Goal: Use online tool/utility: Utilize a website feature to perform a specific function

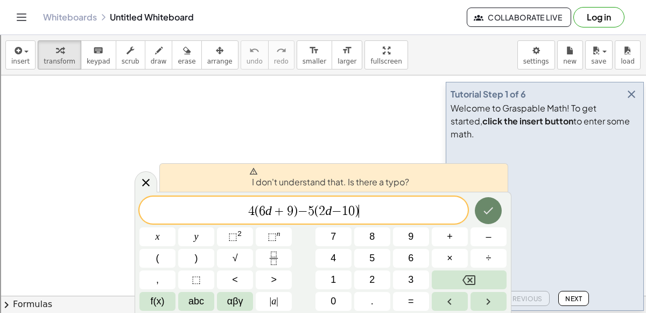
click at [484, 210] on icon "Done" at bounding box center [488, 210] width 13 height 13
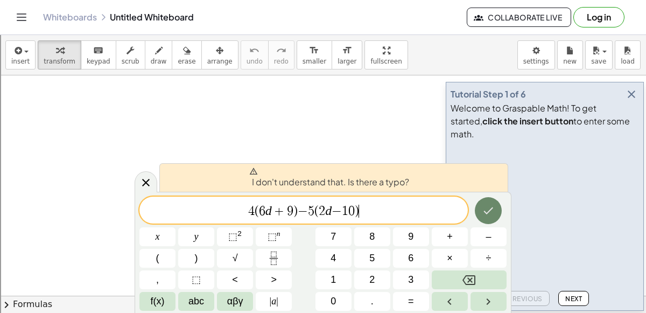
click at [484, 210] on icon "Done" at bounding box center [488, 210] width 13 height 13
click at [270, 213] on var "d" at bounding box center [268, 210] width 6 height 14
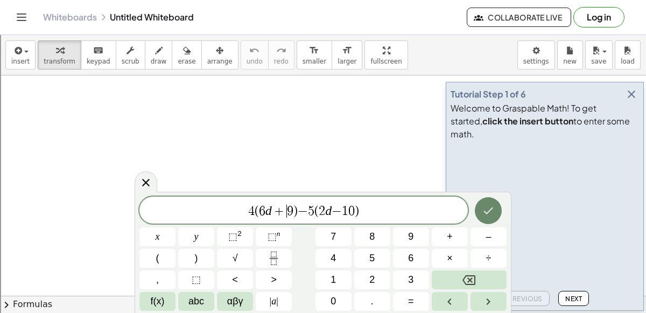
click at [490, 208] on icon "Done" at bounding box center [488, 210] width 13 height 13
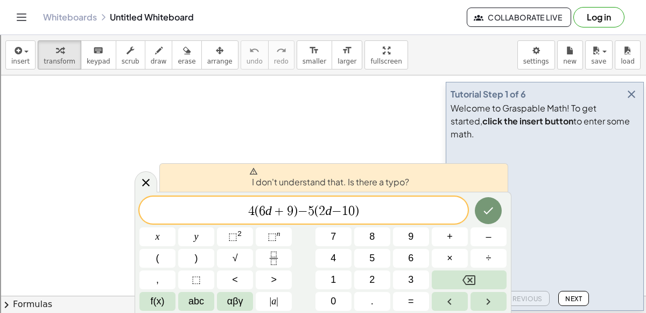
click at [253, 173] on icon at bounding box center [254, 170] width 8 height 7
click at [371, 212] on span "4 ( 6 d + 9 ) − 5 ( 2 d − 1 0 )" at bounding box center [303, 210] width 328 height 15
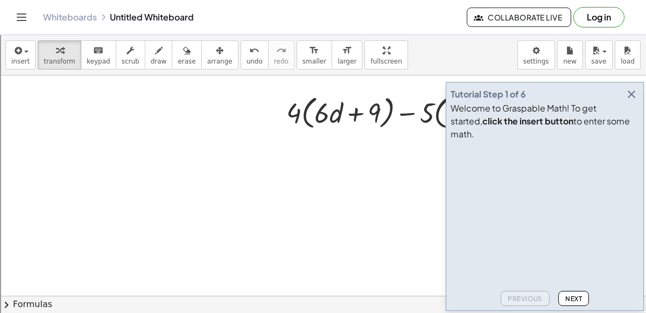
click at [631, 101] on icon "button" at bounding box center [631, 94] width 13 height 13
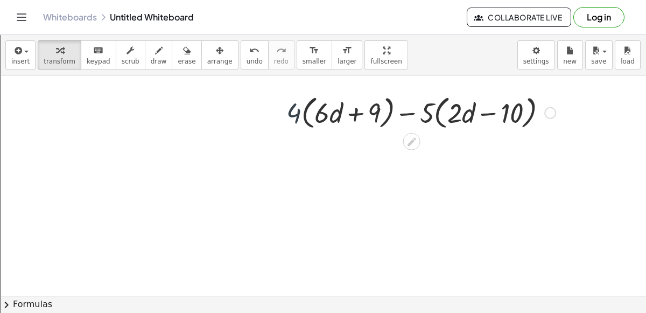
click at [291, 119] on div at bounding box center [421, 111] width 280 height 41
drag, startPoint x: 292, startPoint y: 118, endPoint x: 334, endPoint y: 117, distance: 42.5
click at [334, 117] on div at bounding box center [421, 111] width 280 height 41
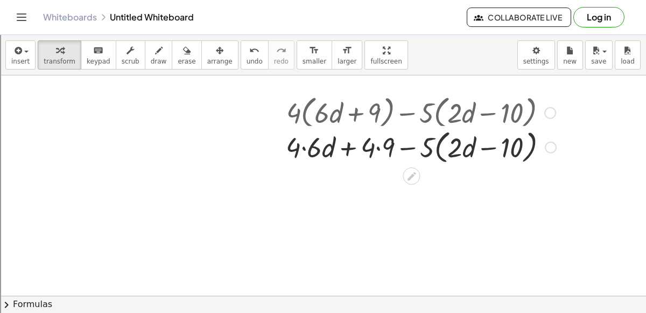
click at [377, 114] on div at bounding box center [420, 111] width 281 height 41
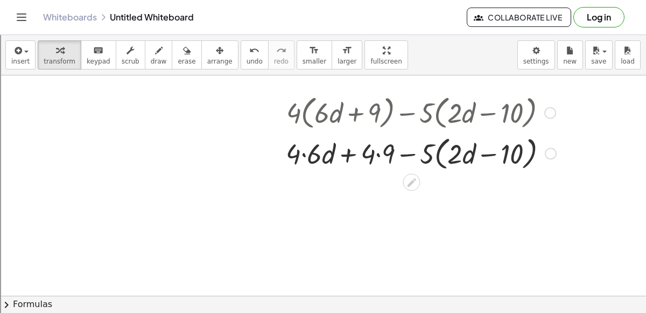
click at [375, 154] on div at bounding box center [420, 152] width 281 height 41
click at [303, 154] on div at bounding box center [420, 152] width 281 height 41
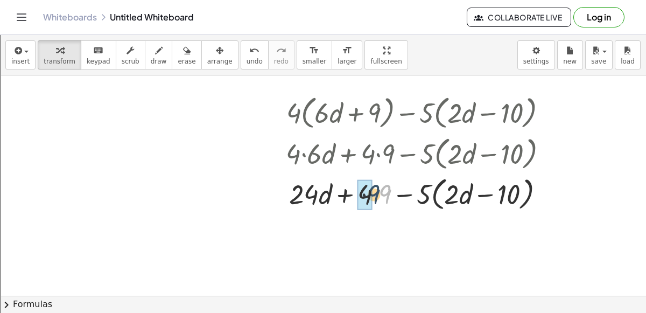
drag, startPoint x: 382, startPoint y: 193, endPoint x: 366, endPoint y: 193, distance: 16.1
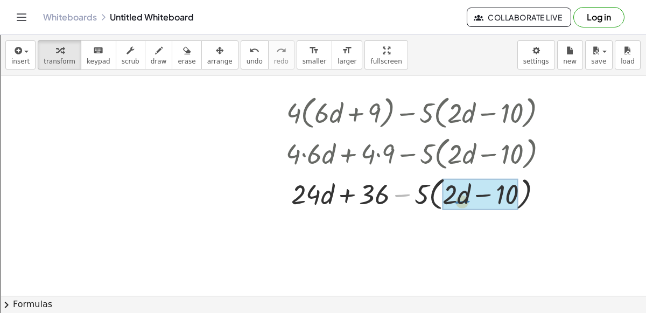
drag, startPoint x: 403, startPoint y: 194, endPoint x: 474, endPoint y: 196, distance: 70.5
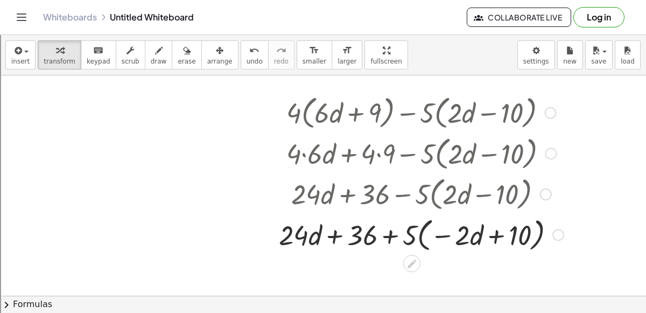
click at [408, 198] on div at bounding box center [420, 193] width 295 height 41
drag, startPoint x: 406, startPoint y: 228, endPoint x: 460, endPoint y: 235, distance: 53.7
click at [460, 235] on div at bounding box center [420, 233] width 295 height 41
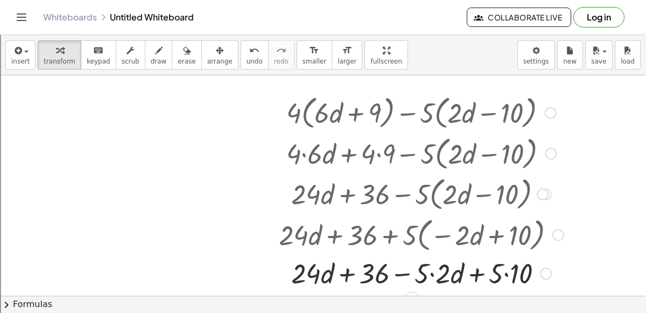
click at [430, 271] on div at bounding box center [420, 272] width 295 height 37
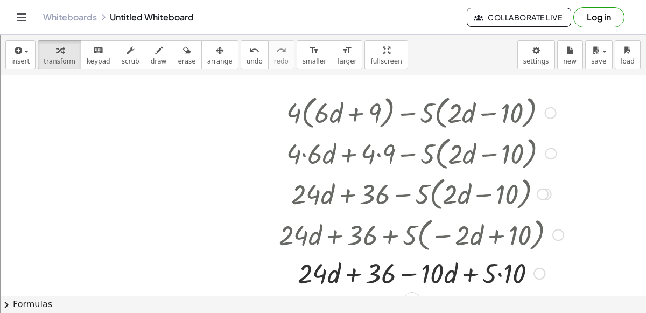
click at [412, 273] on div "+ · d + · d 10 · 24 36 + − · · 5 · 10" at bounding box center [412, 273] width 0 height 0
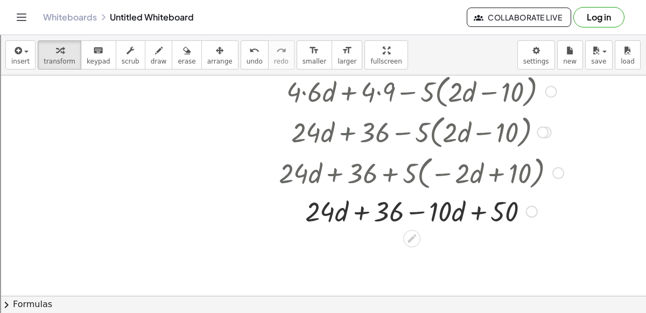
scroll to position [62, 0]
drag, startPoint x: 357, startPoint y: 211, endPoint x: 482, endPoint y: 211, distance: 125.4
click at [482, 211] on div at bounding box center [420, 210] width 295 height 37
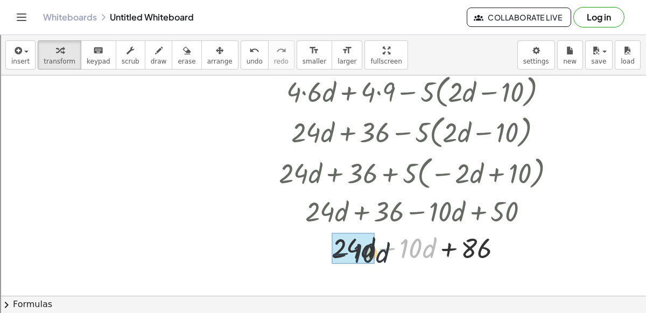
drag, startPoint x: 385, startPoint y: 246, endPoint x: 330, endPoint y: 250, distance: 55.0
click at [330, 250] on div at bounding box center [420, 247] width 295 height 37
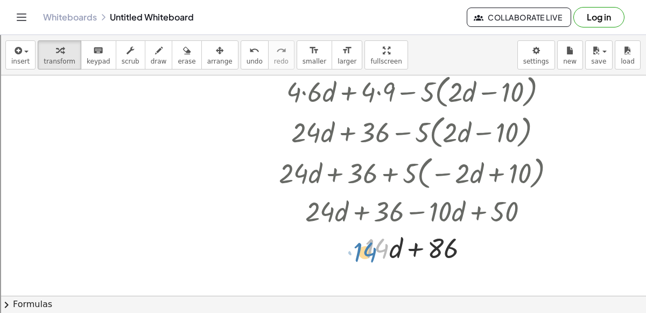
drag, startPoint x: 376, startPoint y: 244, endPoint x: 375, endPoint y: 250, distance: 6.7
click at [375, 250] on div at bounding box center [420, 247] width 295 height 37
click at [393, 248] on div at bounding box center [420, 247] width 295 height 37
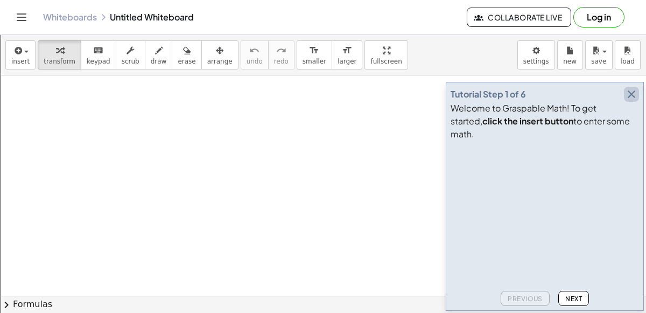
click at [628, 101] on icon "button" at bounding box center [631, 94] width 13 height 13
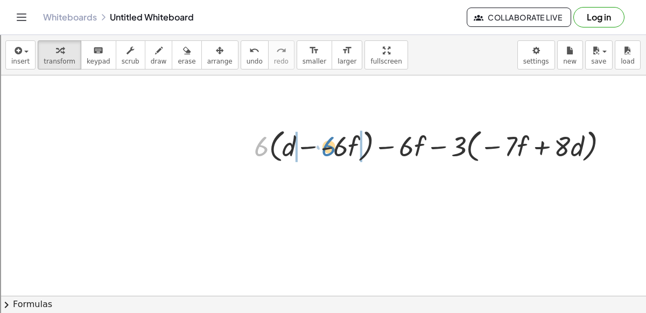
drag, startPoint x: 260, startPoint y: 151, endPoint x: 328, endPoint y: 151, distance: 67.8
click at [328, 151] on div at bounding box center [435, 145] width 373 height 41
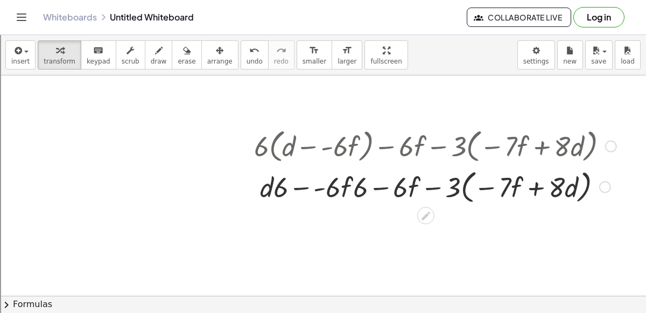
click at [606, 183] on div at bounding box center [605, 187] width 12 height 12
click at [606, 183] on div "Transform line Copy line as LaTeX Copy derivation as LaTeX Expand new lines: On" at bounding box center [605, 187] width 12 height 12
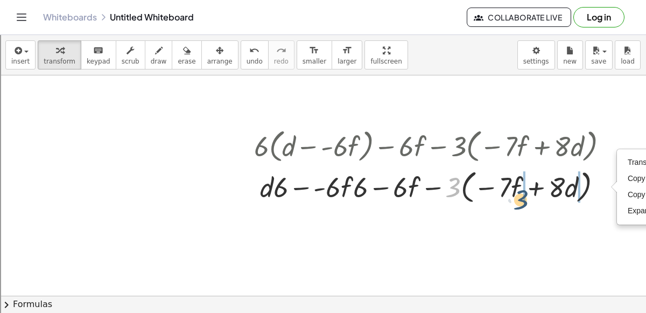
drag, startPoint x: 449, startPoint y: 189, endPoint x: 525, endPoint y: 197, distance: 76.2
click at [525, 197] on div at bounding box center [435, 185] width 373 height 41
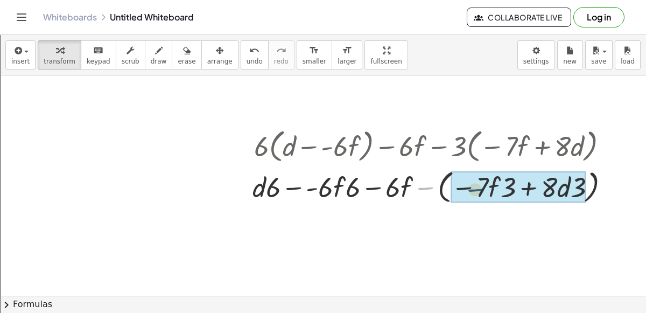
drag, startPoint x: 423, startPoint y: 189, endPoint x: 479, endPoint y: 191, distance: 56.0
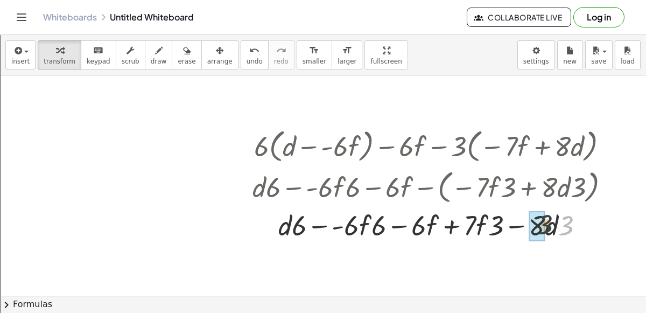
drag, startPoint x: 564, startPoint y: 228, endPoint x: 534, endPoint y: 225, distance: 30.3
click at [426, 146] on div "+ · 6 · ( + d − · - 6 · f ) − · 6 · f − · 3 · ( − · 7 · f + · 8 · d ) + · d · 6…" at bounding box center [426, 146] width 0 height 0
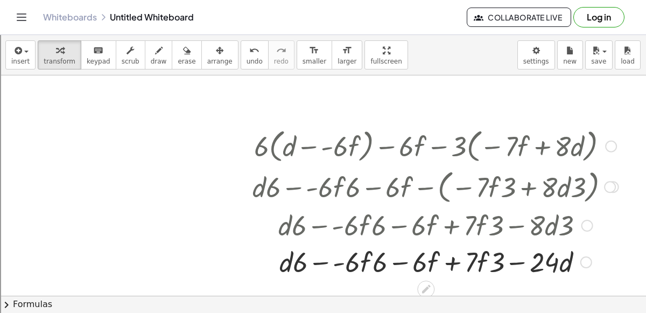
click at [582, 260] on div "Transform line Copy line as LaTeX Copy derivation as LaTeX Expand new lines: On" at bounding box center [586, 262] width 12 height 12
click at [624, 236] on span "Transform line" at bounding box center [633, 237] width 48 height 9
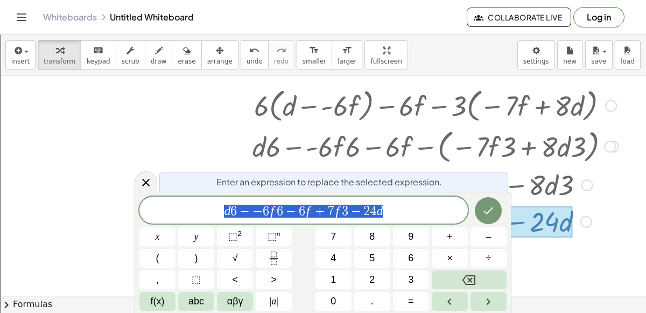
scroll to position [41, 0]
click at [143, 186] on icon at bounding box center [145, 182] width 13 height 13
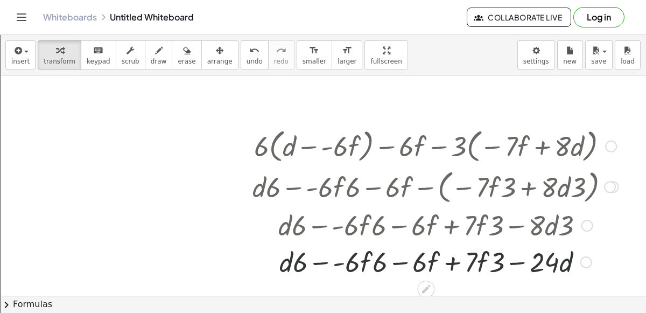
scroll to position [0, 0]
drag, startPoint x: 297, startPoint y: 257, endPoint x: 284, endPoint y: 258, distance: 13.5
click at [284, 258] on div at bounding box center [435, 261] width 377 height 37
drag, startPoint x: 299, startPoint y: 263, endPoint x: 275, endPoint y: 259, distance: 23.4
click at [275, 259] on div at bounding box center [435, 261] width 377 height 37
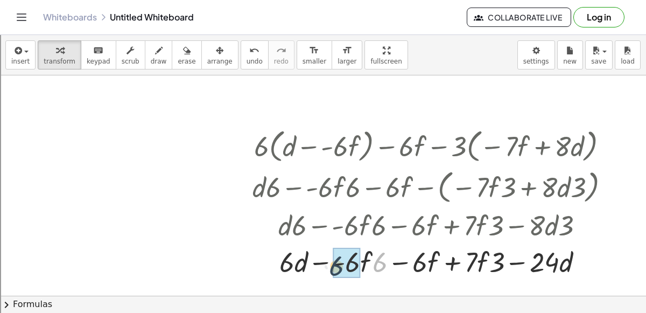
drag, startPoint x: 378, startPoint y: 263, endPoint x: 334, endPoint y: 265, distance: 44.7
click at [334, 264] on div at bounding box center [435, 261] width 377 height 37
click at [326, 260] on div at bounding box center [435, 261] width 377 height 37
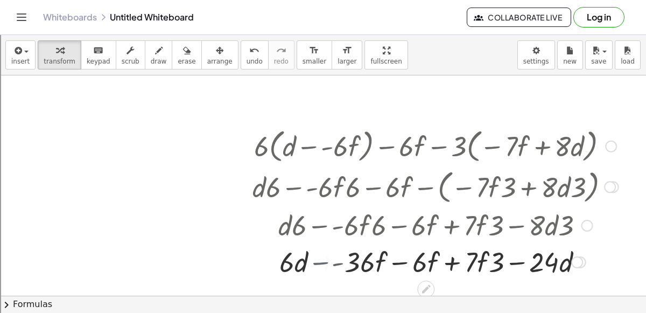
click at [326, 260] on div at bounding box center [435, 261] width 377 height 37
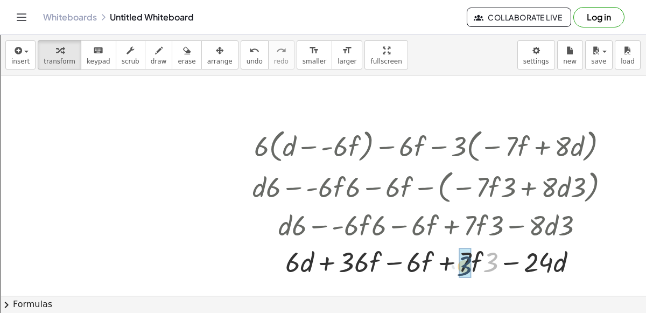
drag, startPoint x: 490, startPoint y: 257, endPoint x: 463, endPoint y: 260, distance: 27.1
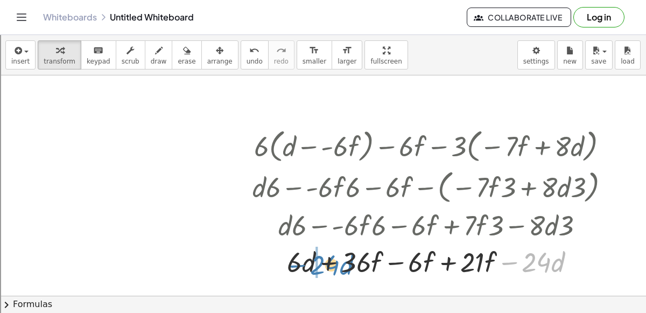
drag, startPoint x: 505, startPoint y: 262, endPoint x: 291, endPoint y: 262, distance: 214.2
click at [291, 262] on div at bounding box center [435, 261] width 377 height 37
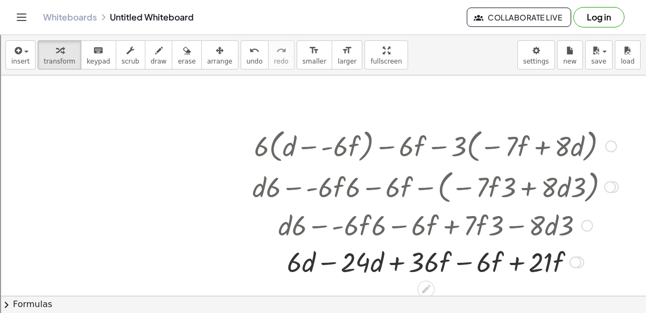
click at [323, 263] on div at bounding box center [435, 261] width 377 height 37
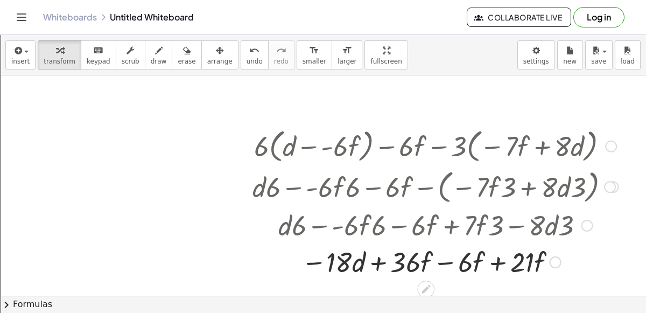
click at [447, 262] on div at bounding box center [435, 261] width 377 height 37
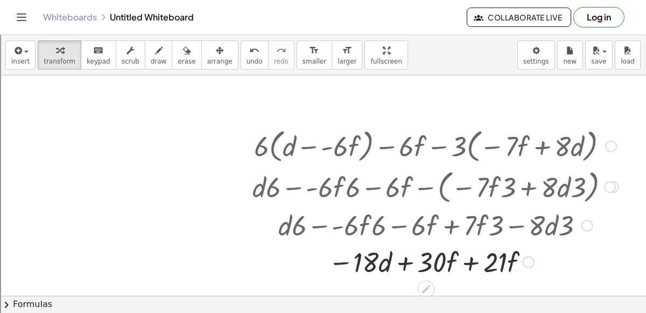
click at [470, 262] on div at bounding box center [435, 261] width 377 height 37
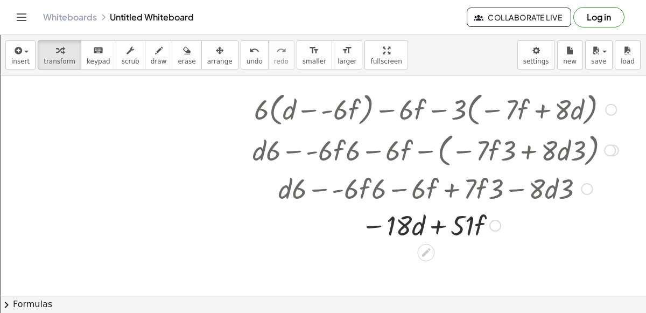
scroll to position [43, 0]
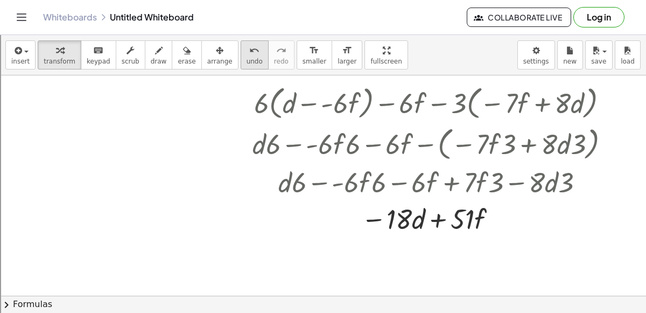
click at [241, 51] on button "undo undo" at bounding box center [255, 54] width 28 height 29
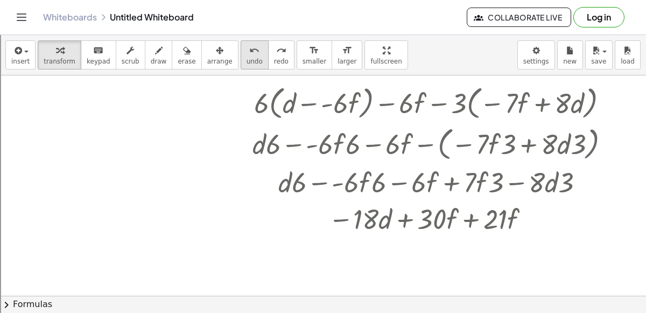
click at [241, 51] on button "undo undo" at bounding box center [255, 54] width 28 height 29
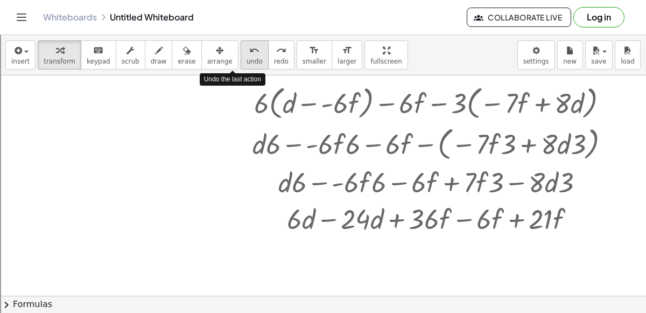
click at [241, 51] on button "undo undo" at bounding box center [255, 54] width 28 height 29
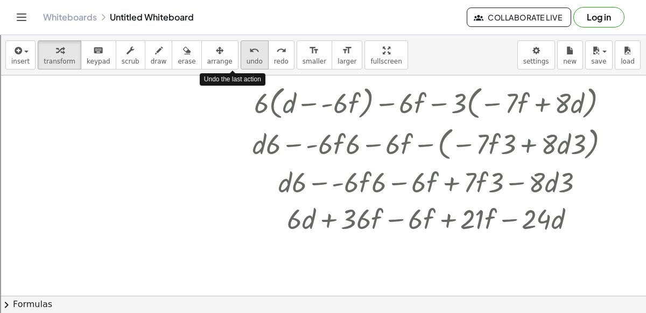
click at [241, 51] on button "undo undo" at bounding box center [255, 54] width 28 height 29
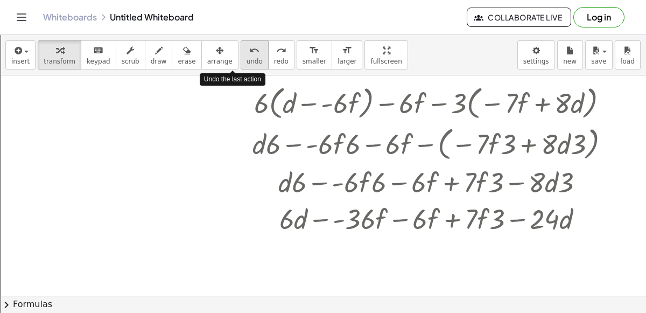
click at [241, 51] on button "undo undo" at bounding box center [255, 54] width 28 height 29
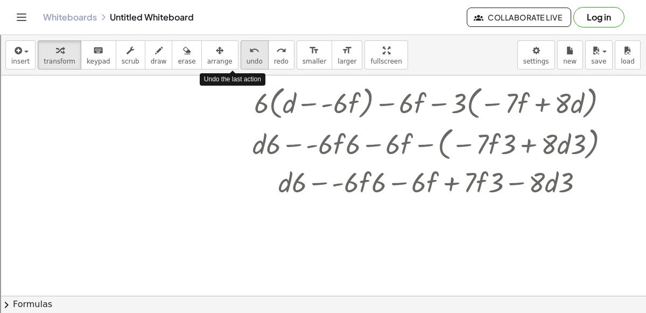
click at [241, 51] on button "undo undo" at bounding box center [255, 54] width 28 height 29
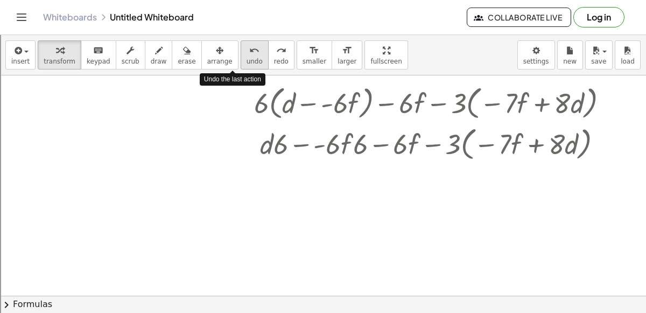
click at [241, 51] on button "undo undo" at bounding box center [255, 54] width 28 height 29
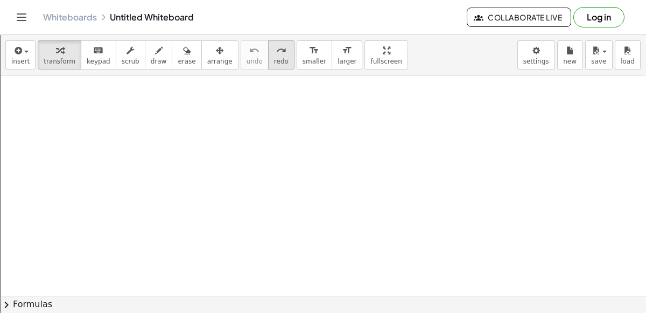
click at [276, 45] on icon "redo" at bounding box center [281, 50] width 10 height 13
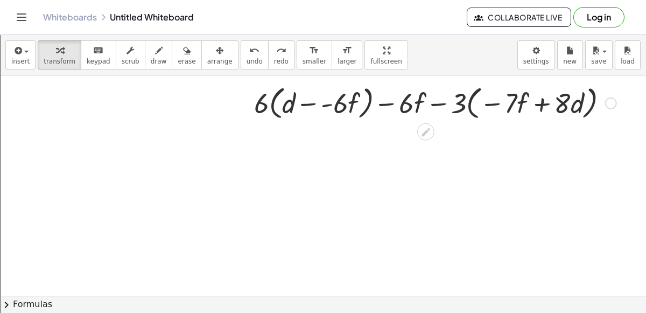
click at [433, 121] on div at bounding box center [430, 131] width 9 height 20
click at [425, 128] on icon at bounding box center [425, 131] width 11 height 11
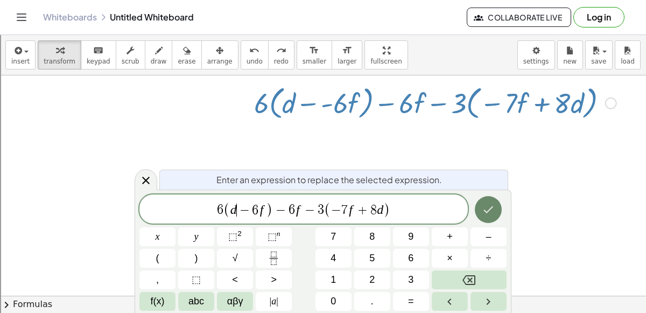
click at [495, 209] on button "Done" at bounding box center [488, 209] width 27 height 27
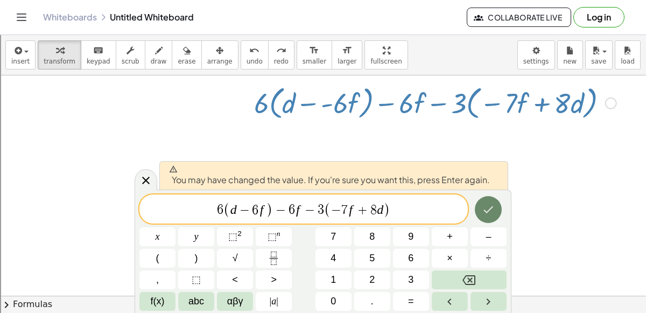
click at [495, 209] on button "Done" at bounding box center [488, 209] width 27 height 27
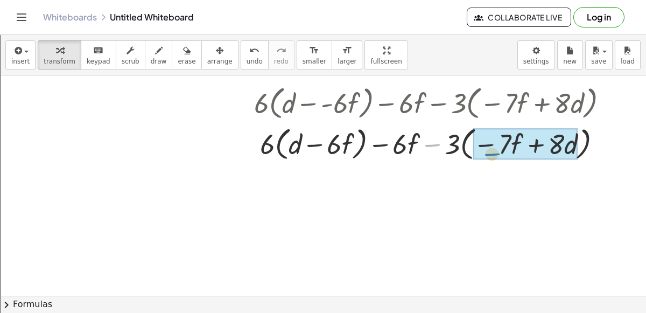
drag, startPoint x: 434, startPoint y: 138, endPoint x: 510, endPoint y: 140, distance: 75.9
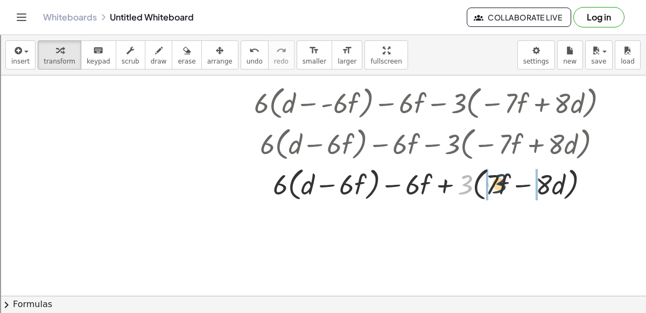
drag, startPoint x: 463, startPoint y: 186, endPoint x: 500, endPoint y: 183, distance: 37.3
click at [500, 183] on div at bounding box center [435, 183] width 373 height 41
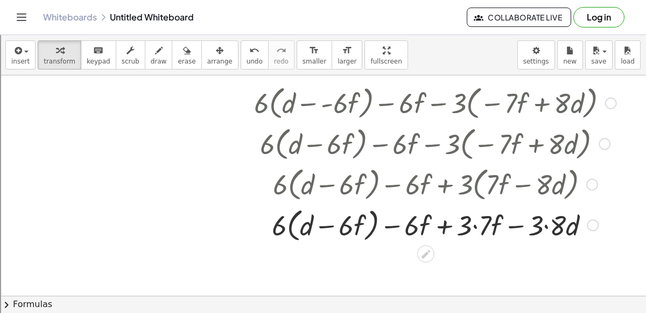
click at [475, 224] on div at bounding box center [435, 223] width 373 height 41
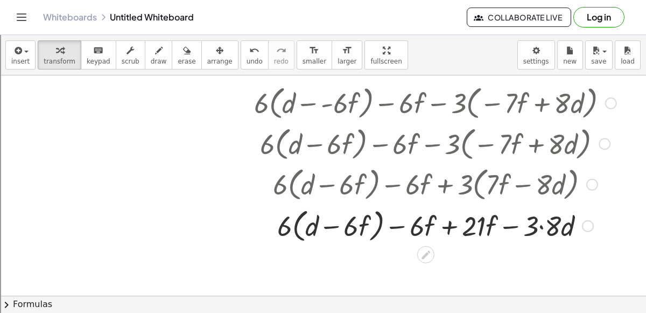
click at [540, 225] on div at bounding box center [435, 224] width 373 height 41
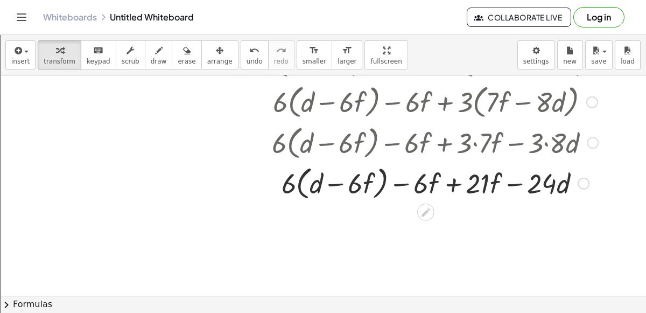
scroll to position [129, 0]
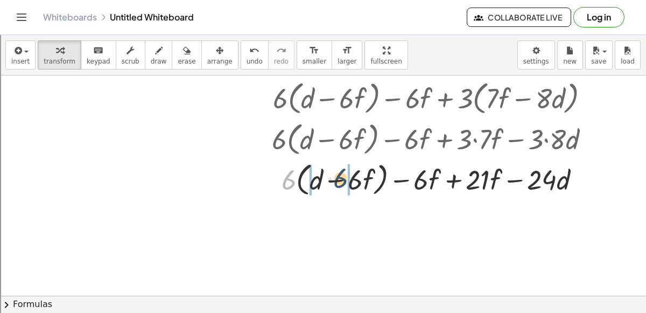
drag, startPoint x: 288, startPoint y: 186, endPoint x: 337, endPoint y: 184, distance: 49.0
click at [337, 184] on div at bounding box center [435, 178] width 373 height 41
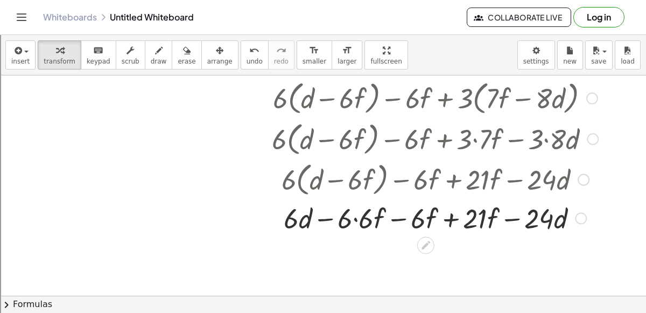
click at [356, 217] on div at bounding box center [435, 217] width 373 height 37
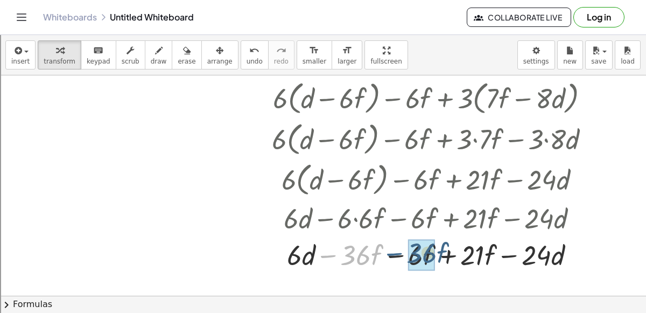
drag, startPoint x: 327, startPoint y: 252, endPoint x: 392, endPoint y: 250, distance: 65.1
click at [392, 250] on div at bounding box center [435, 253] width 373 height 37
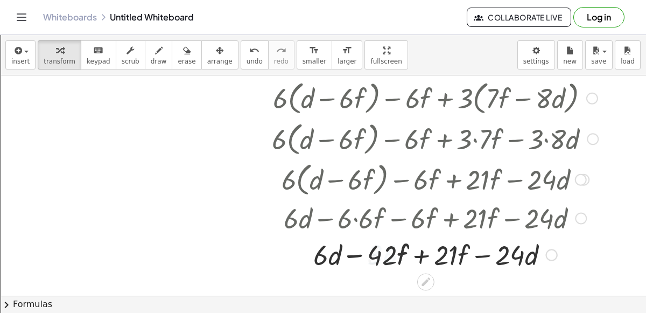
click at [425, 254] on div at bounding box center [435, 253] width 373 height 37
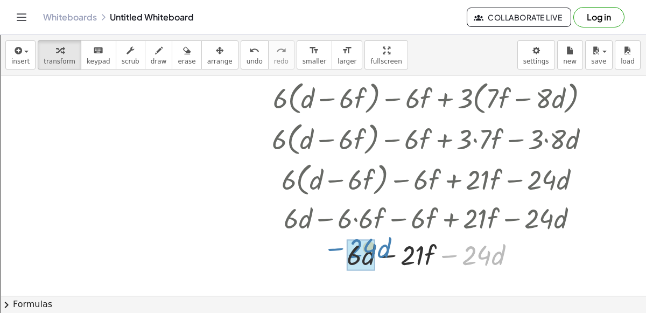
drag, startPoint x: 443, startPoint y: 252, endPoint x: 322, endPoint y: 248, distance: 121.2
click at [322, 248] on div at bounding box center [435, 253] width 373 height 37
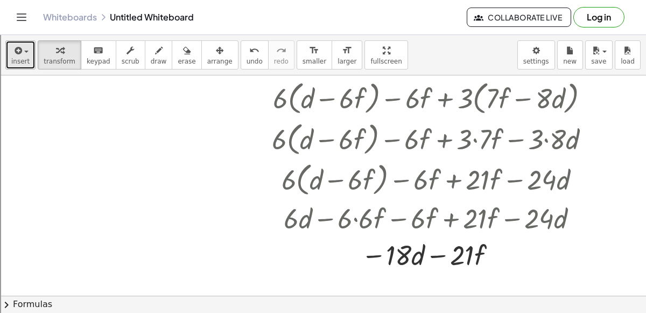
click at [24, 54] on div "button" at bounding box center [20, 50] width 18 height 13
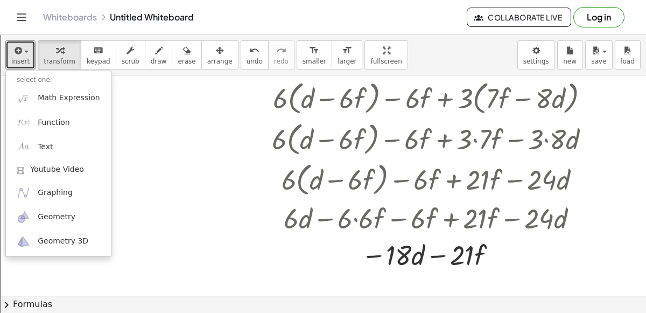
click at [173, 135] on div at bounding box center [323, 202] width 646 height 512
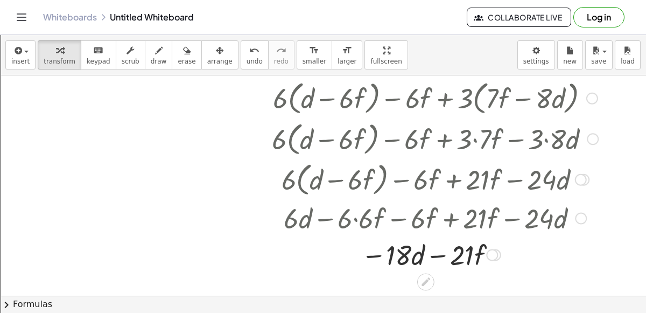
click at [417, 273] on div "+ · 6 · ( + d − · - 6 · f ) − · 6 · f − · 3 · ( − · 7 · f + · 8 · d ) + · 6 · (…" at bounding box center [431, 134] width 386 height 282
click at [422, 276] on icon at bounding box center [425, 281] width 11 height 11
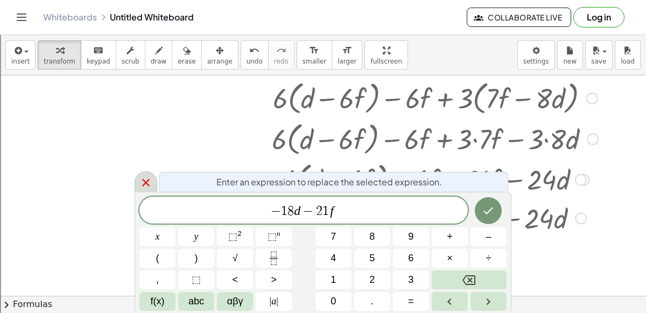
click at [145, 185] on icon at bounding box center [145, 182] width 13 height 13
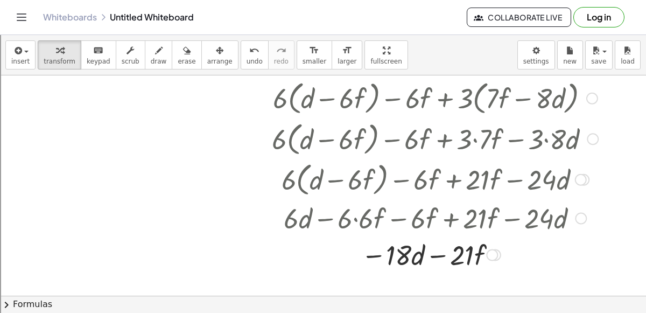
click at [362, 98] on div at bounding box center [434, 97] width 371 height 41
click at [246, 58] on span "undo" at bounding box center [254, 62] width 16 height 8
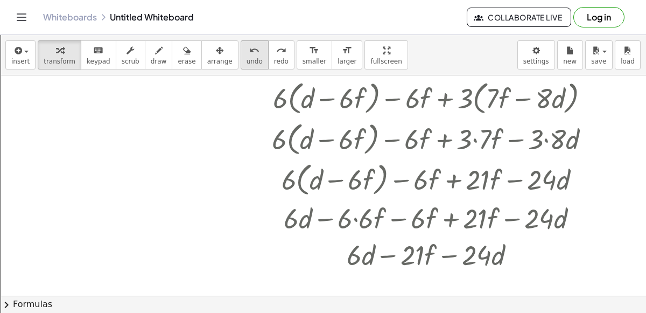
click at [246, 58] on span "undo" at bounding box center [254, 62] width 16 height 8
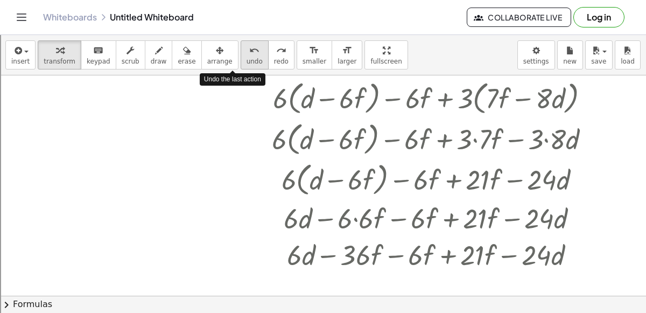
click at [246, 58] on span "undo" at bounding box center [254, 62] width 16 height 8
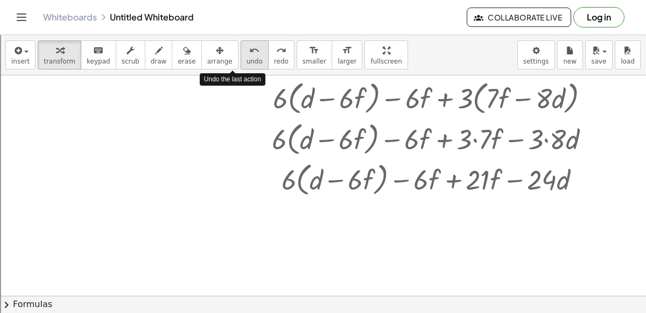
click at [246, 58] on span "undo" at bounding box center [254, 62] width 16 height 8
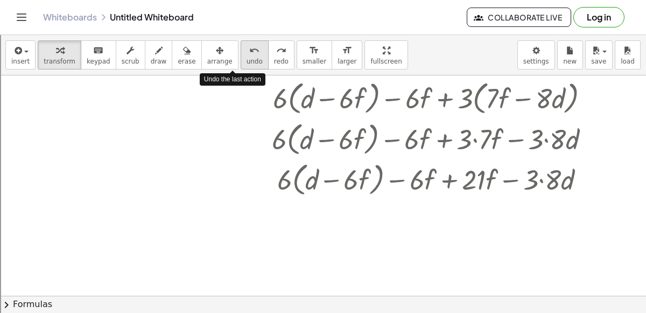
click at [246, 58] on span "undo" at bounding box center [254, 62] width 16 height 8
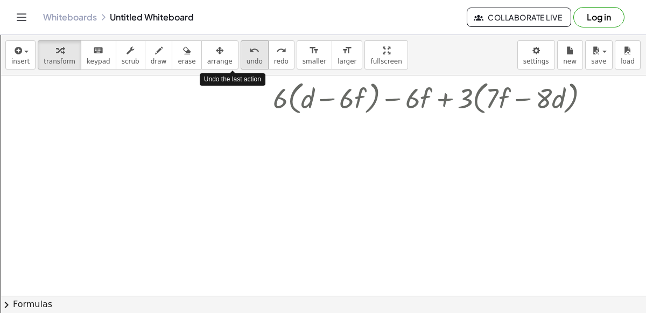
click at [246, 58] on span "undo" at bounding box center [254, 62] width 16 height 8
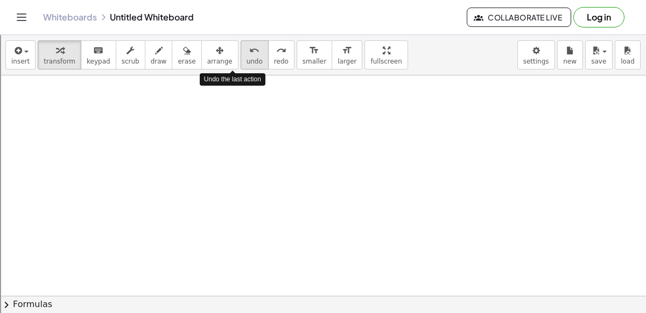
click at [246, 58] on span "undo" at bounding box center [254, 62] width 16 height 8
click at [276, 49] on icon "redo" at bounding box center [281, 50] width 10 height 13
click at [268, 52] on button "redo redo" at bounding box center [281, 54] width 26 height 29
click at [274, 52] on div "redo" at bounding box center [281, 50] width 15 height 13
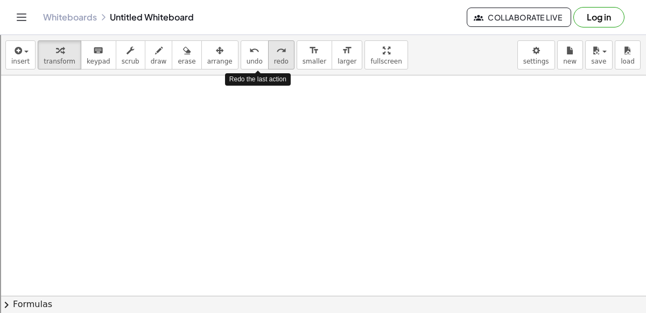
click at [274, 52] on div "redo" at bounding box center [281, 50] width 15 height 13
click at [246, 50] on div "undo" at bounding box center [254, 50] width 16 height 13
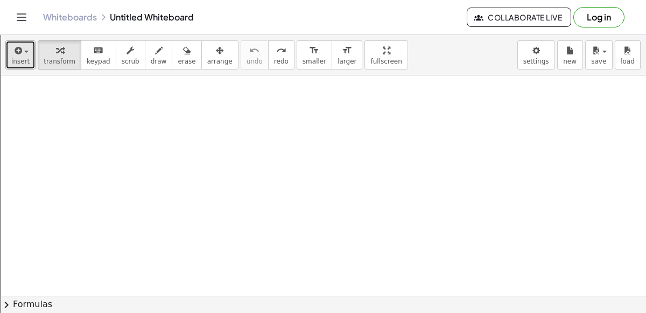
click at [12, 51] on icon "button" at bounding box center [17, 50] width 10 height 13
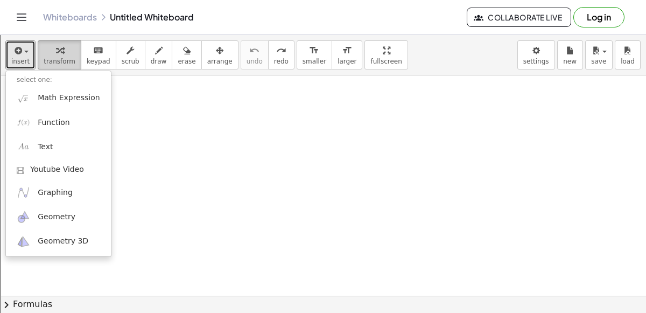
click at [52, 59] on span "transform" at bounding box center [60, 62] width 32 height 8
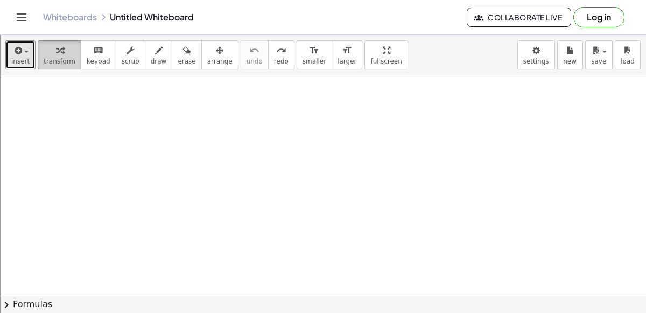
click at [52, 59] on span "transform" at bounding box center [60, 62] width 32 height 8
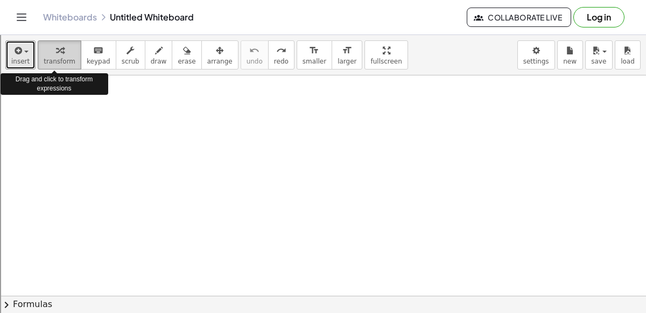
click at [52, 59] on span "transform" at bounding box center [60, 62] width 32 height 8
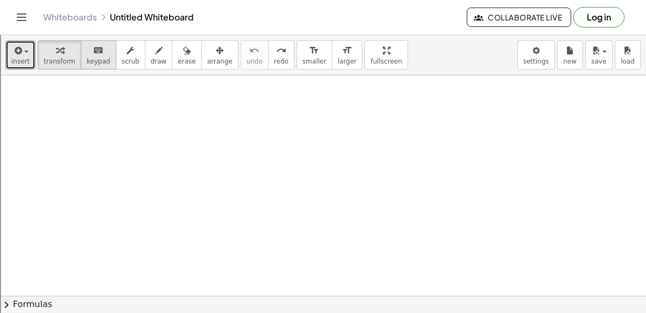
click at [93, 51] on icon "keyboard" at bounding box center [98, 50] width 10 height 13
click at [126, 126] on div at bounding box center [323, 202] width 646 height 512
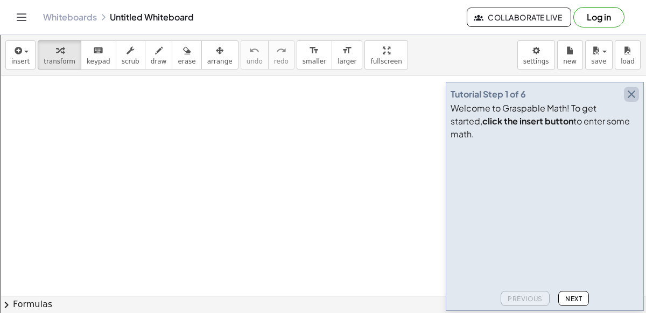
click at [629, 101] on icon "button" at bounding box center [631, 94] width 13 height 13
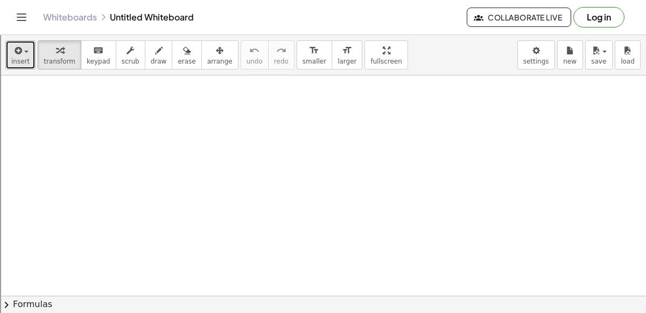
click at [22, 56] on button "insert" at bounding box center [20, 54] width 30 height 29
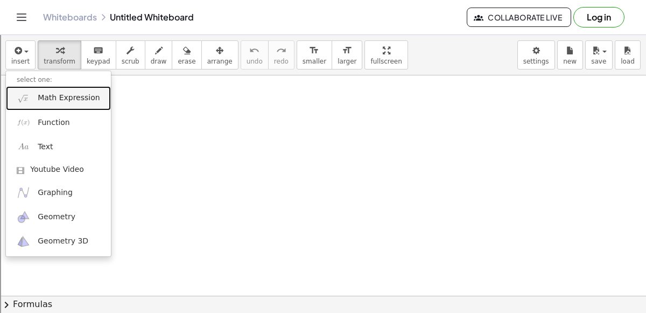
click at [60, 102] on span "Math Expression" at bounding box center [69, 98] width 62 height 11
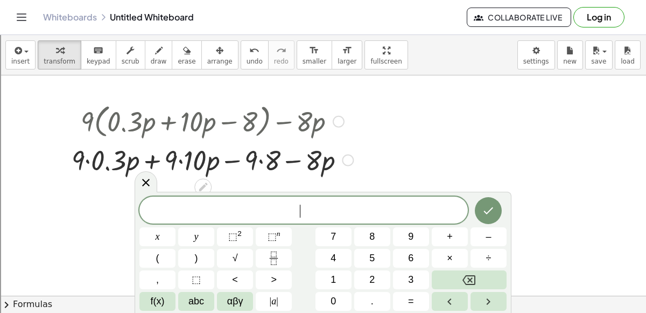
scroll to position [2, 0]
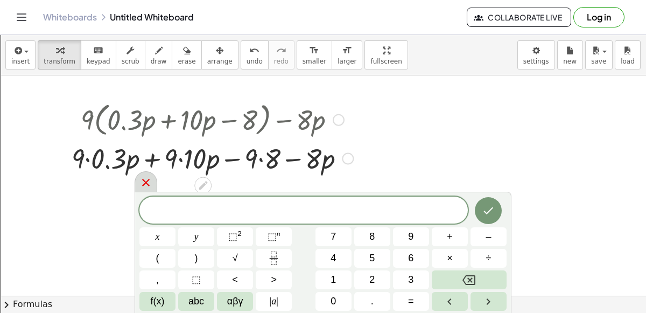
click at [148, 183] on icon at bounding box center [145, 182] width 13 height 13
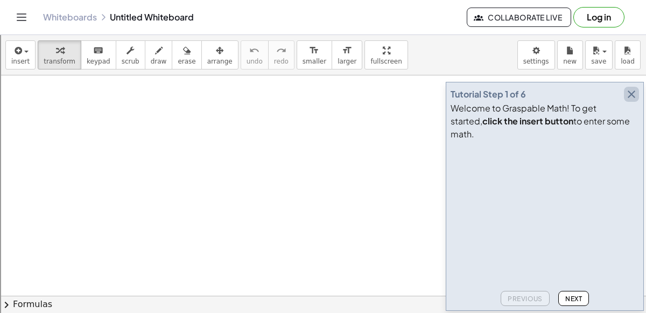
click at [628, 101] on icon "button" at bounding box center [631, 94] width 13 height 13
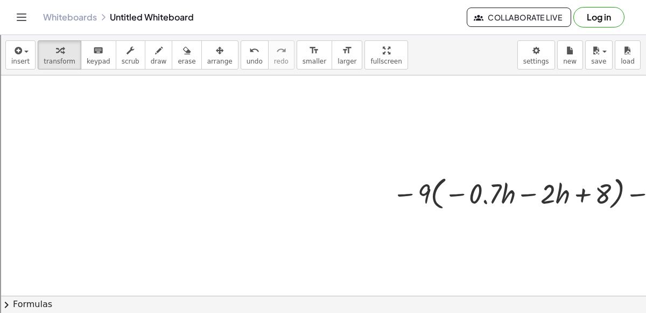
drag, startPoint x: 499, startPoint y: 124, endPoint x: 563, endPoint y: 135, distance: 64.4
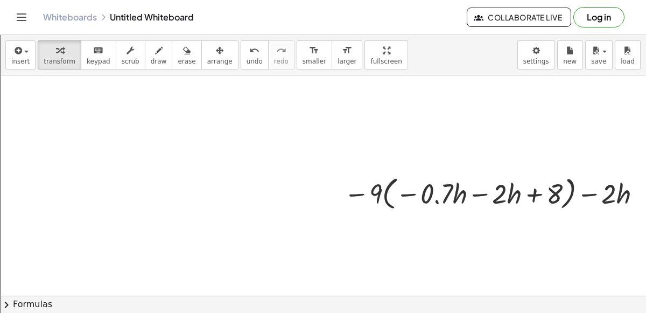
scroll to position [0, 58]
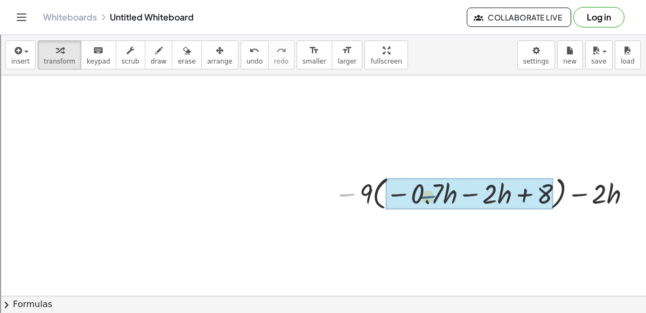
drag, startPoint x: 349, startPoint y: 193, endPoint x: 455, endPoint y: 195, distance: 106.0
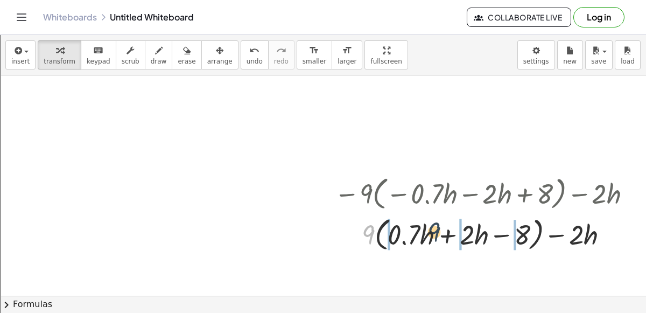
drag, startPoint x: 369, startPoint y: 235, endPoint x: 440, endPoint y: 232, distance: 71.6
click at [440, 232] on div at bounding box center [485, 233] width 312 height 41
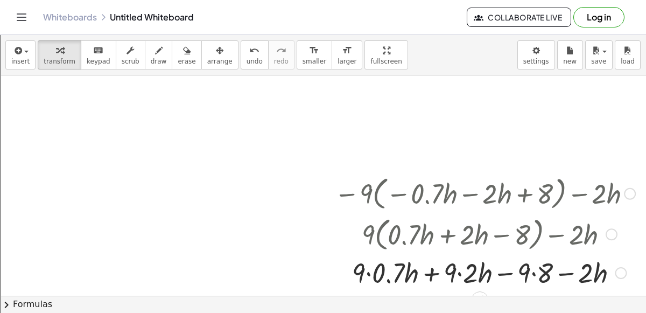
click at [530, 268] on div at bounding box center [485, 271] width 312 height 37
click at [533, 274] on div at bounding box center [485, 271] width 312 height 37
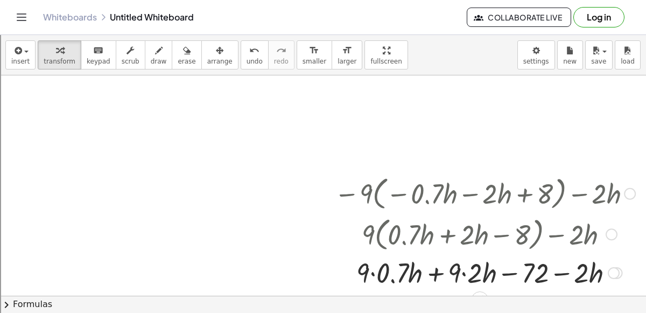
click at [466, 272] on div at bounding box center [485, 271] width 312 height 37
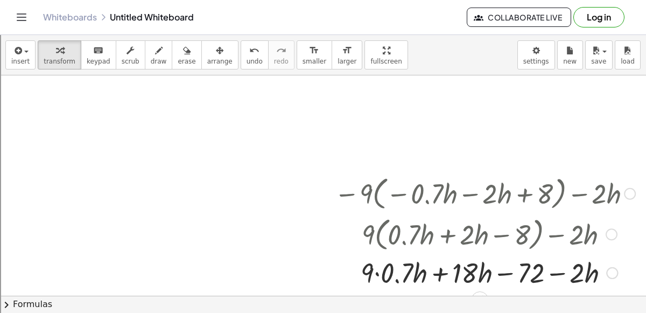
click at [397, 279] on div at bounding box center [485, 271] width 312 height 37
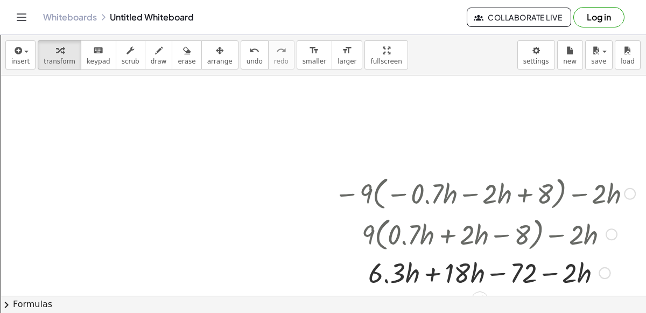
click at [431, 277] on div at bounding box center [485, 271] width 312 height 37
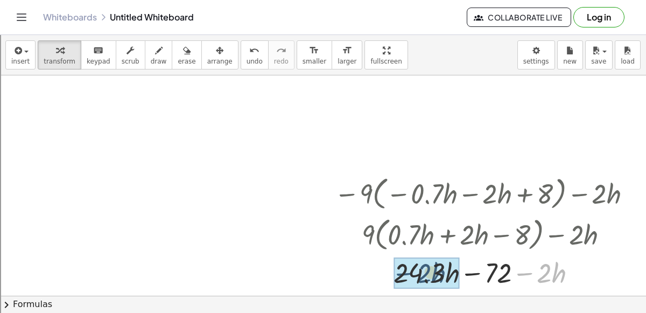
drag, startPoint x: 522, startPoint y: 274, endPoint x: 401, endPoint y: 273, distance: 121.6
